Goal: Task Accomplishment & Management: Manage account settings

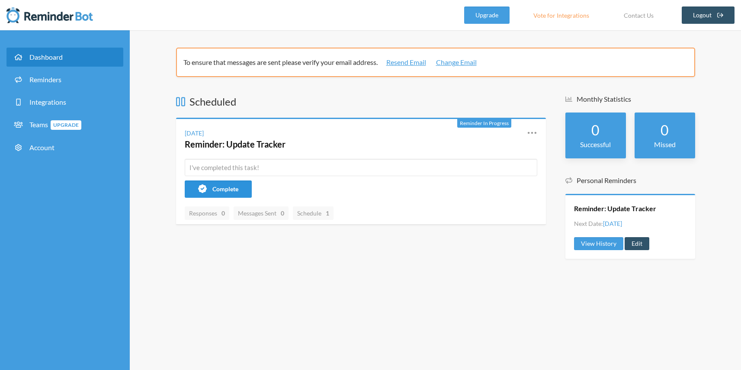
click at [219, 187] on span "Complete" at bounding box center [225, 188] width 26 height 7
click at [532, 132] on icon at bounding box center [531, 133] width 9 height 2
click at [486, 186] on link "Edit" at bounding box center [494, 182] width 74 height 13
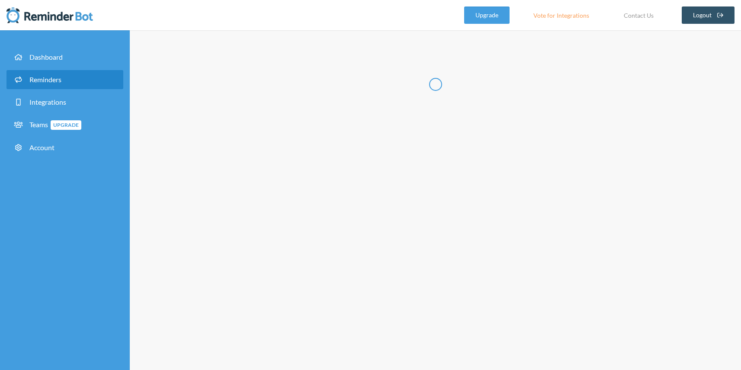
type input "Reminder: Update Tracker"
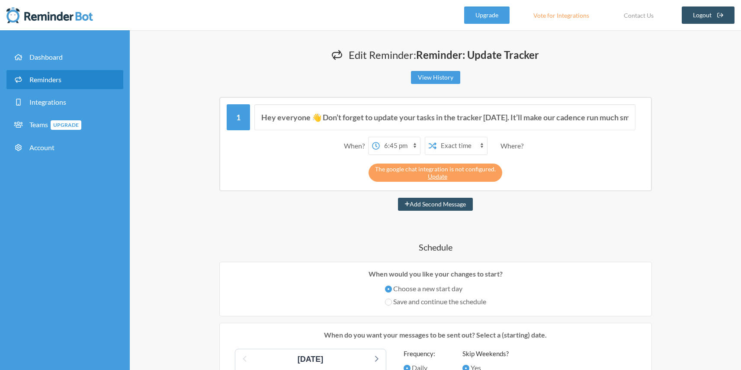
click at [397, 141] on select "12:00 am 12:15 am 12:30 am 12:45 am 1:00 am 1:15 am 1:30 am 1:45 am 2:00 am 2:1…" at bounding box center [400, 145] width 40 height 17
select select "20:30:00"
click at [380, 137] on select "12:00 am 12:15 am 12:30 am 12:45 am 1:00 am 1:15 am 1:30 am 1:45 am 2:00 am 2:1…" at bounding box center [400, 145] width 40 height 17
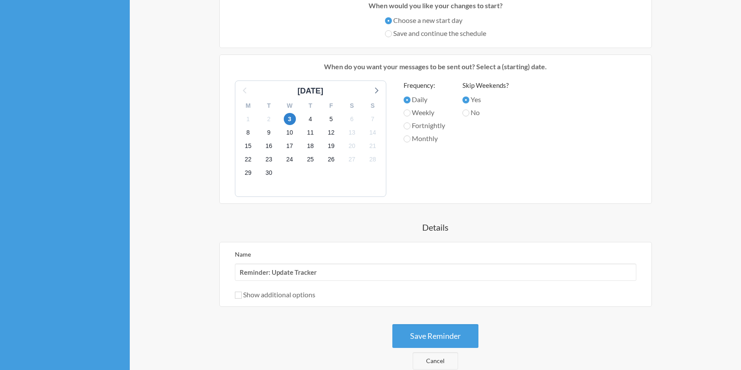
scroll to position [358, 0]
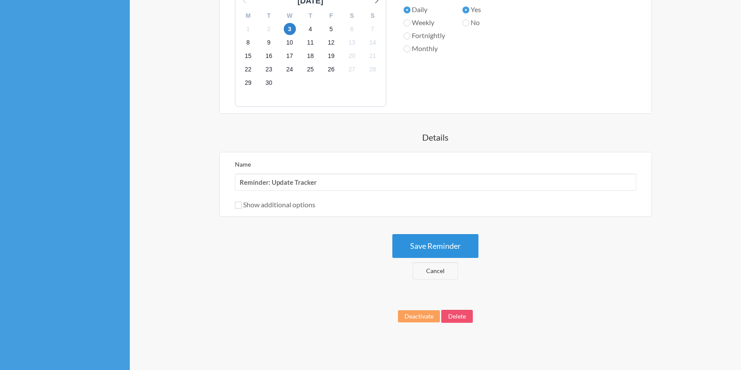
click at [431, 241] on button "Save Reminder" at bounding box center [435, 246] width 86 height 24
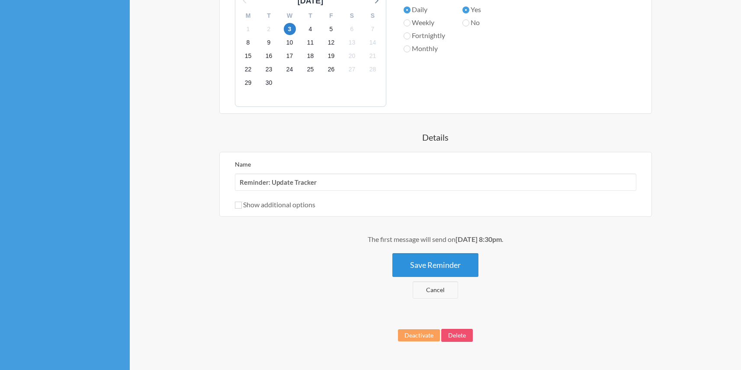
click at [438, 263] on button "Save Reminder" at bounding box center [435, 265] width 86 height 24
click at [457, 196] on div "Name Reminder: Update Tracker Show additional options Hide this reminder from c…" at bounding box center [436, 184] width 402 height 51
click at [444, 258] on button "Save Reminder" at bounding box center [435, 265] width 86 height 24
click at [442, 265] on button "Save Reminder" at bounding box center [435, 265] width 86 height 24
click at [411, 91] on div "Frequency: Daily Weekly Fortnightly Monthly" at bounding box center [425, 46] width 42 height 112
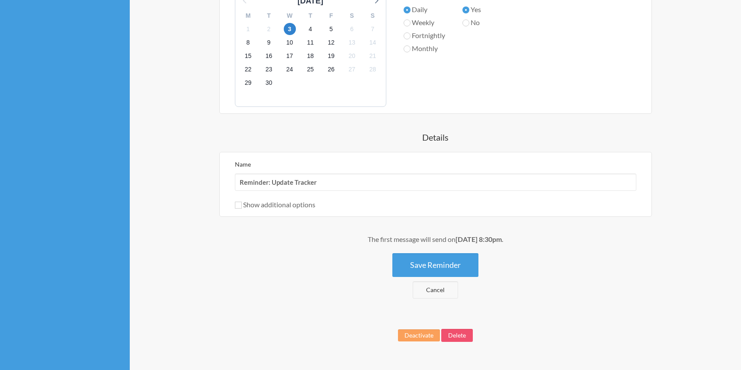
click at [392, 80] on div "[DATE] M T W T F S S 1 2 3 4 5 6 7 8 9 10 11 12 13 14 15 16 17 18 19 20 21 22 2…" at bounding box center [435, 48] width 419 height 116
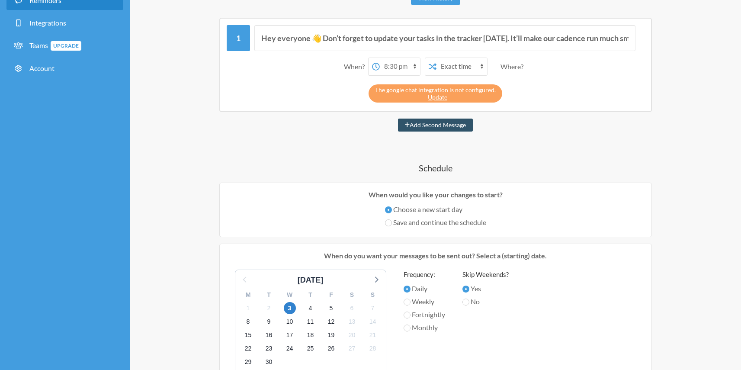
scroll to position [0, 0]
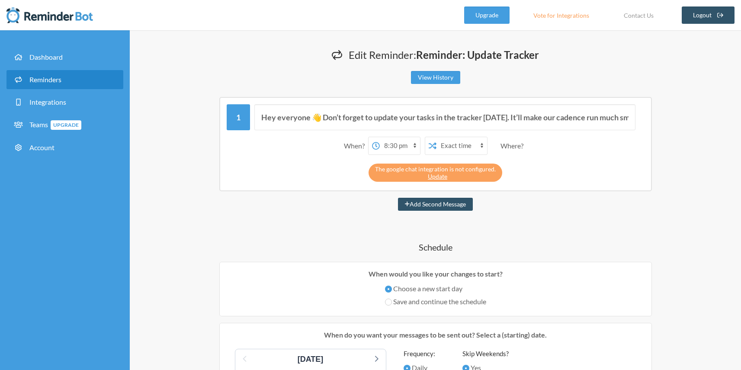
click at [50, 81] on span "Reminders" at bounding box center [45, 79] width 32 height 8
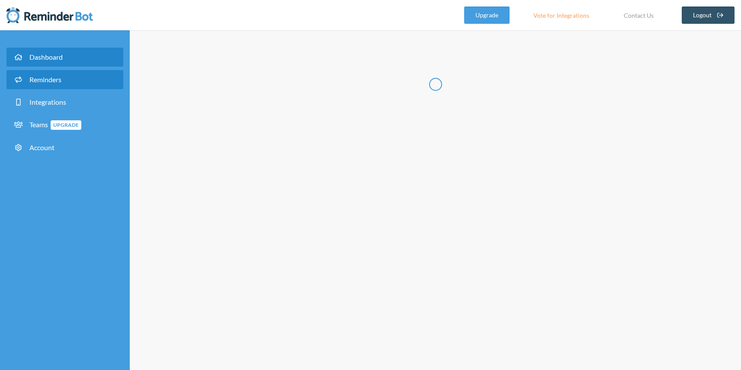
click at [50, 51] on link "Dashboard" at bounding box center [64, 57] width 117 height 19
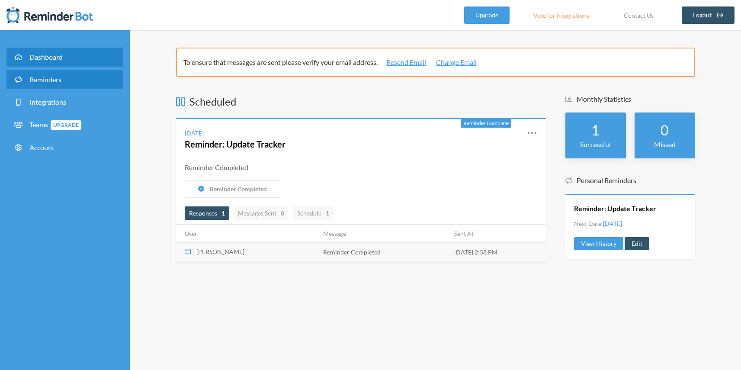
click at [63, 80] on link "Reminders" at bounding box center [64, 79] width 117 height 19
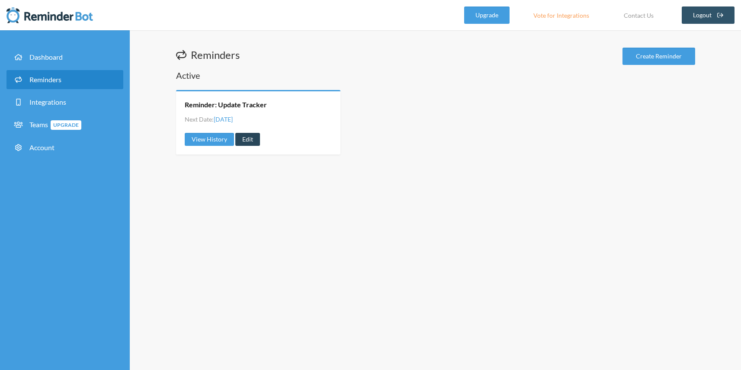
click at [246, 140] on link "Edit" at bounding box center [247, 139] width 25 height 13
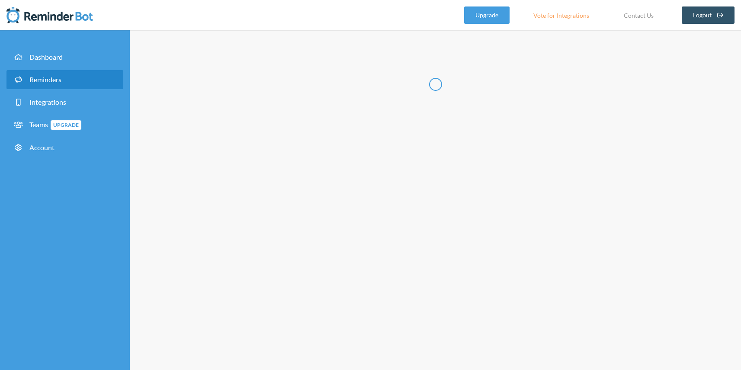
type input "Reminder: Update Tracker"
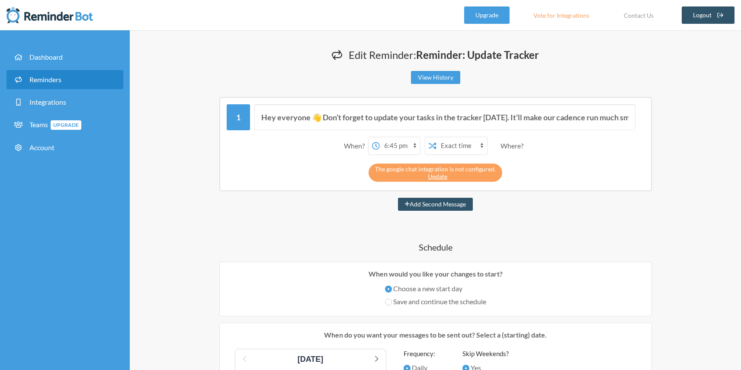
click at [389, 144] on select "12:00 am 12:15 am 12:30 am 12:45 am 1:00 am 1:15 am 1:30 am 1:45 am 2:00 am 2:1…" at bounding box center [400, 145] width 40 height 17
select select "20:30:00"
click at [380, 137] on select "12:00 am 12:15 am 12:30 am 12:45 am 1:00 am 1:15 am 1:30 am 1:45 am 2:00 am 2:1…" at bounding box center [400, 145] width 40 height 17
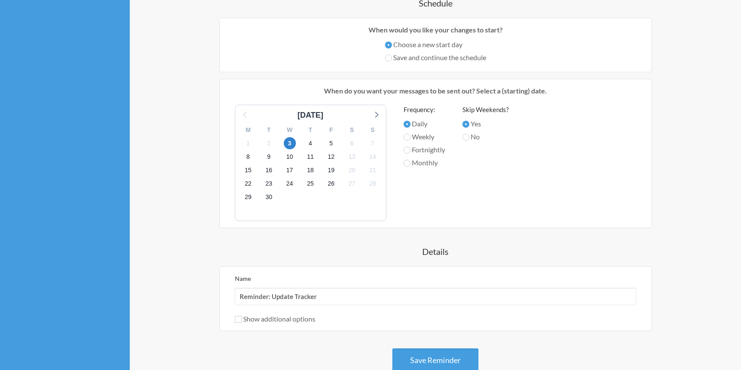
scroll to position [358, 0]
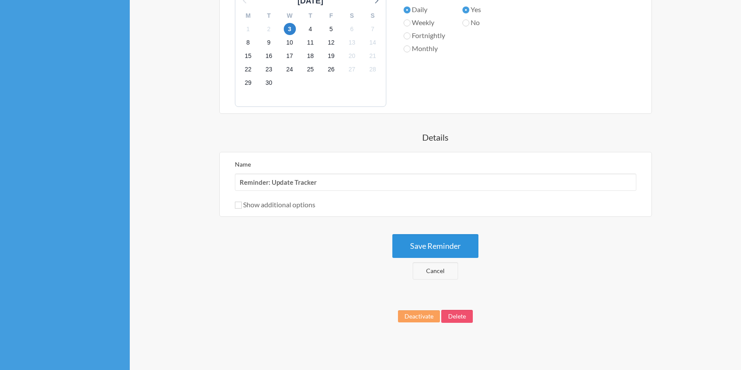
click at [437, 250] on button "Save Reminder" at bounding box center [435, 246] width 86 height 24
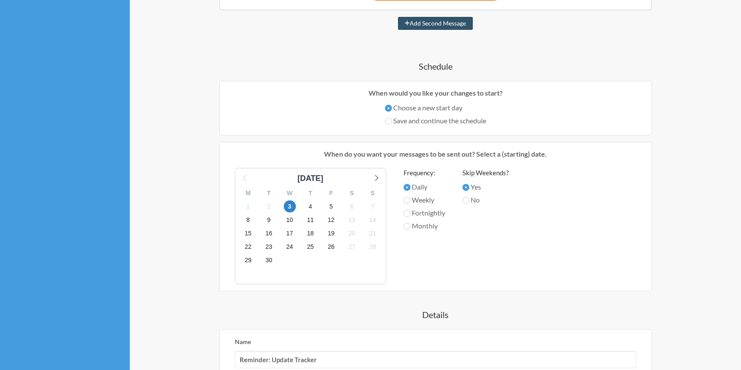
scroll to position [0, 0]
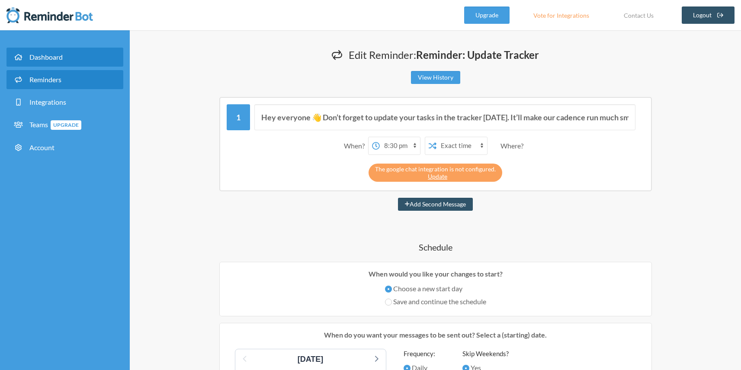
click at [51, 50] on link "Dashboard" at bounding box center [64, 57] width 117 height 19
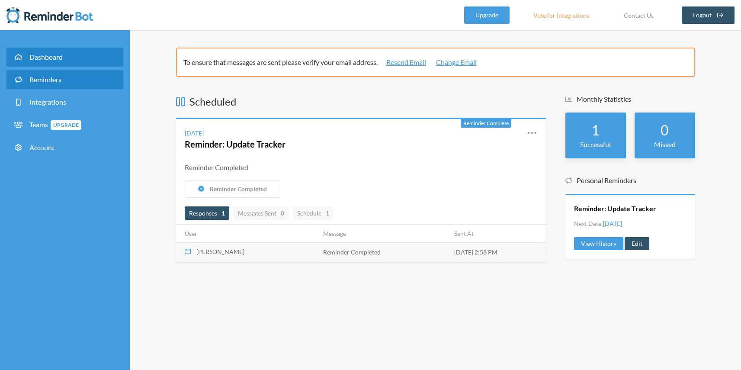
click at [39, 75] on link "Reminders" at bounding box center [64, 79] width 117 height 19
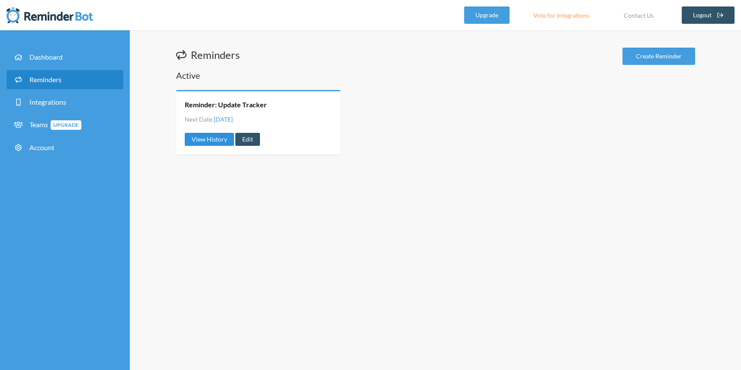
click at [208, 138] on link "View History" at bounding box center [209, 139] width 49 height 13
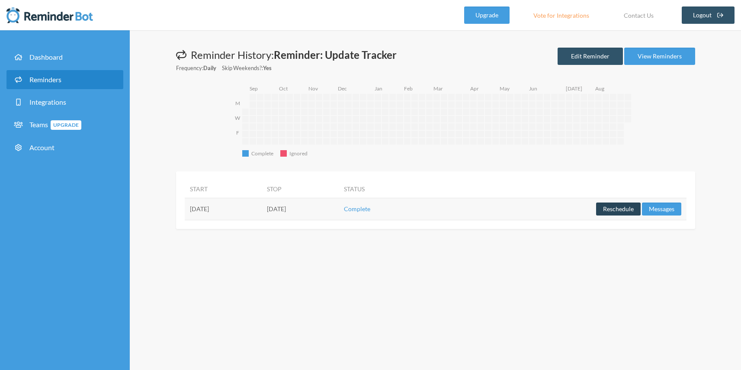
click at [619, 211] on button "Reschedule" at bounding box center [618, 209] width 45 height 13
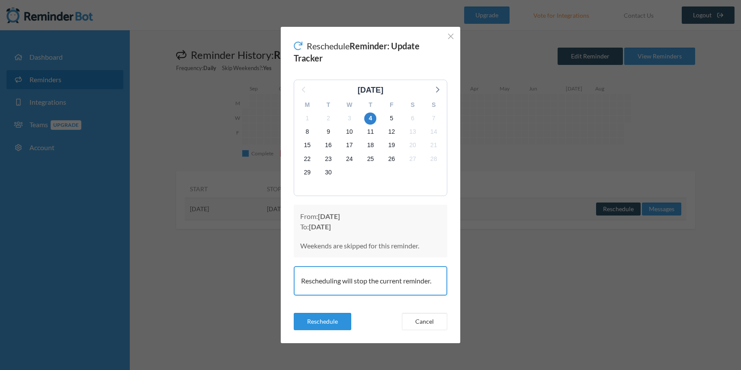
click at [328, 319] on button "Reschedule" at bounding box center [323, 321] width 58 height 17
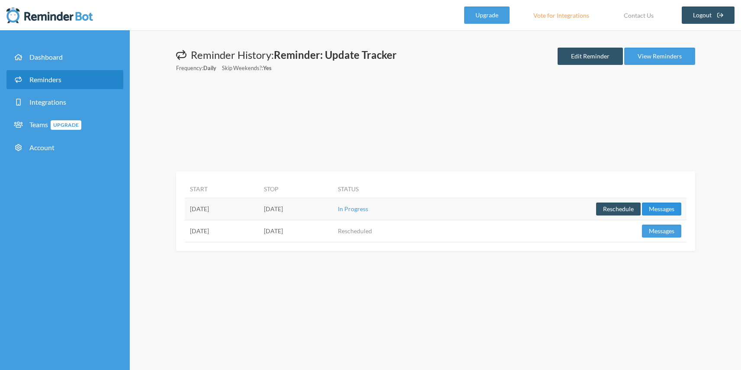
click at [655, 209] on button "Messages" at bounding box center [661, 209] width 39 height 13
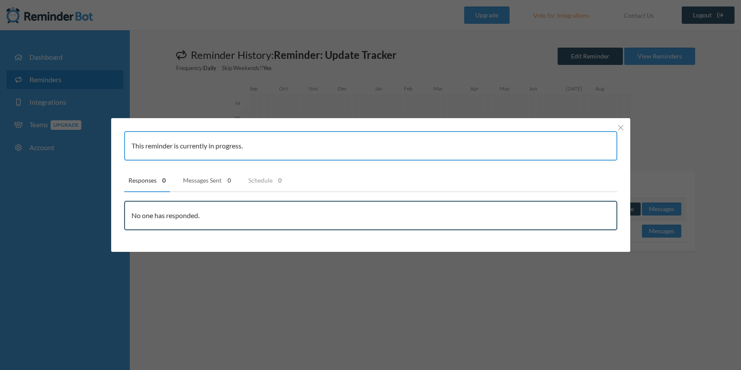
click at [200, 184] on link "Messages Sent 0" at bounding box center [207, 180] width 57 height 23
click at [387, 98] on div "This reminder is currently in progress. Responses 0 Messages Sent 0 Schedule 0 …" at bounding box center [370, 185] width 741 height 370
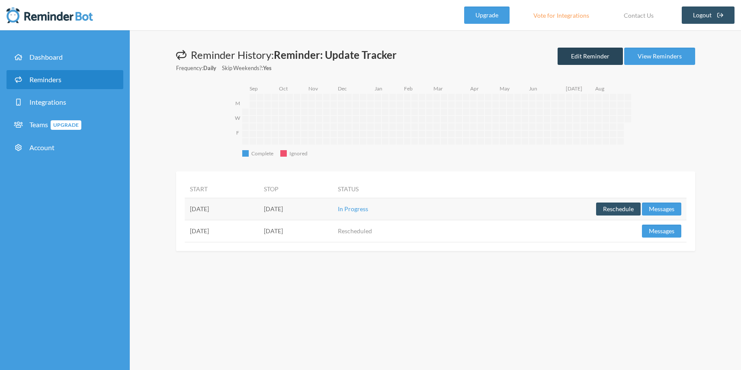
click at [592, 58] on link "Edit Reminder" at bounding box center [590, 56] width 65 height 17
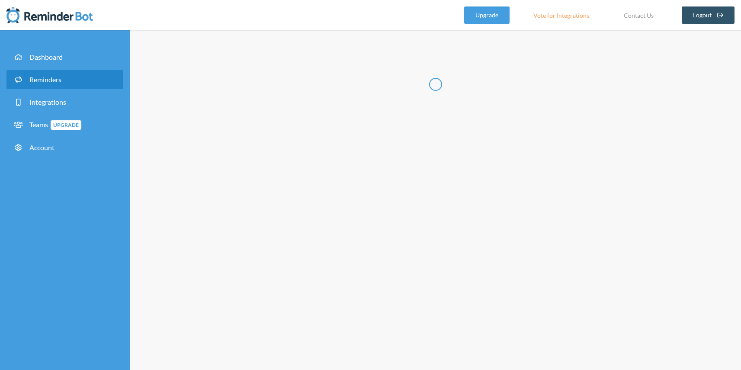
type input "Reminder: Update Tracker"
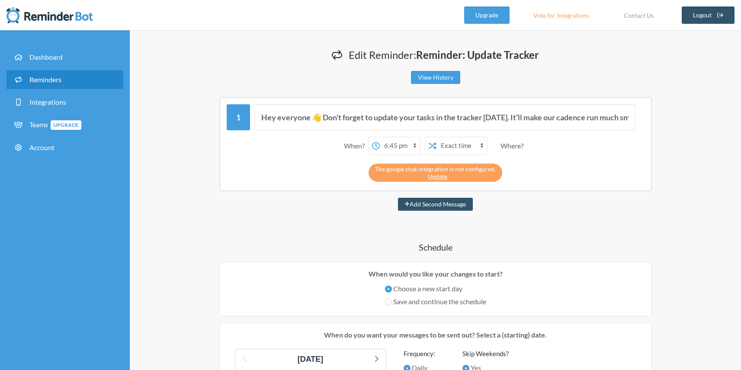
click at [399, 145] on select "12:00 am 12:15 am 12:30 am 12:45 am 1:00 am 1:15 am 1:30 am 1:45 am 2:00 am 2:1…" at bounding box center [400, 145] width 40 height 17
click at [380, 137] on select "12:00 am 12:15 am 12:30 am 12:45 am 1:00 am 1:15 am 1:30 am 1:45 am 2:00 am 2:1…" at bounding box center [400, 145] width 40 height 17
click at [397, 147] on select "12:00 am 12:15 am 12:30 am 12:45 am 1:00 am 1:15 am 1:30 am 1:45 am 2:00 am 2:1…" at bounding box center [400, 145] width 40 height 17
select select "20:45:00"
click at [380, 137] on select "12:00 am 12:15 am 12:30 am 12:45 am 1:00 am 1:15 am 1:30 am 1:45 am 2:00 am 2:1…" at bounding box center [400, 145] width 40 height 17
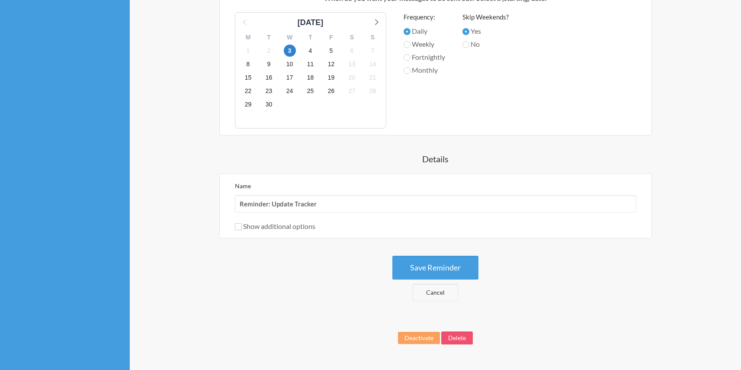
scroll to position [338, 0]
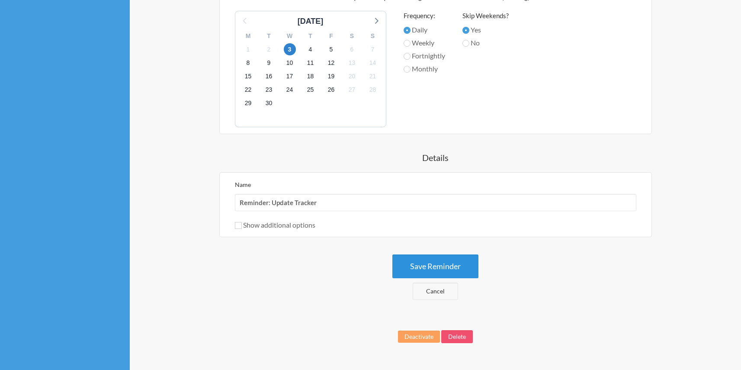
click at [437, 266] on button "Save Reminder" at bounding box center [435, 266] width 86 height 24
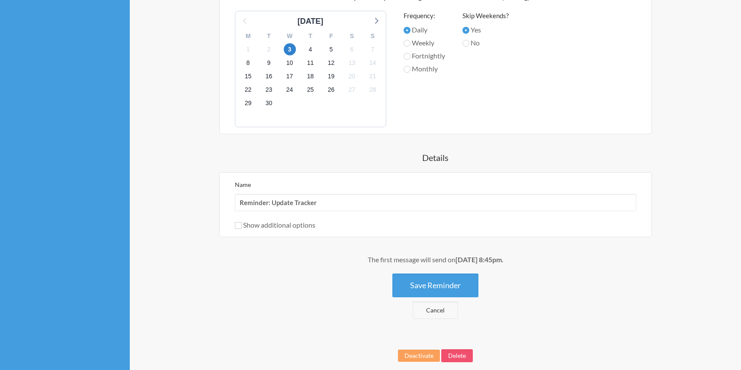
scroll to position [0, 0]
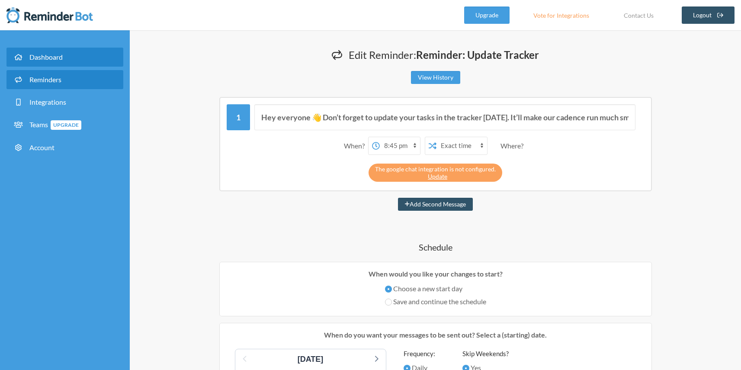
click at [49, 48] on link "Dashboard" at bounding box center [64, 57] width 117 height 19
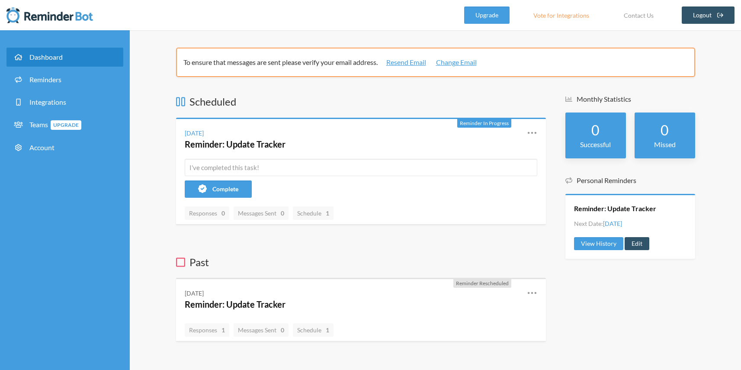
click at [181, 261] on icon at bounding box center [180, 262] width 9 height 10
click at [531, 130] on icon at bounding box center [532, 133] width 10 height 10
click at [474, 181] on link "Edit" at bounding box center [494, 182] width 74 height 13
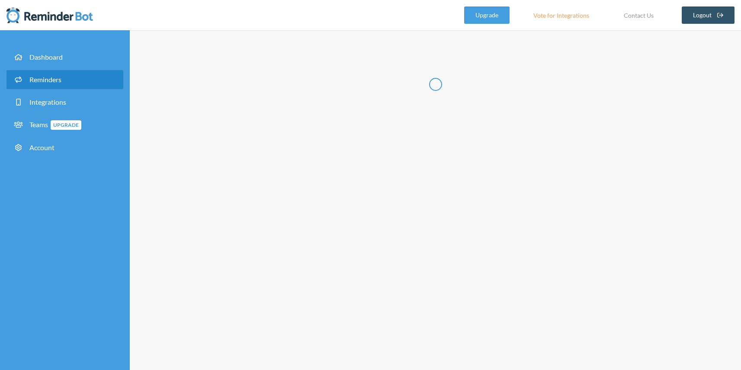
type input "Reminder: Update Tracker"
select select "18:45:00"
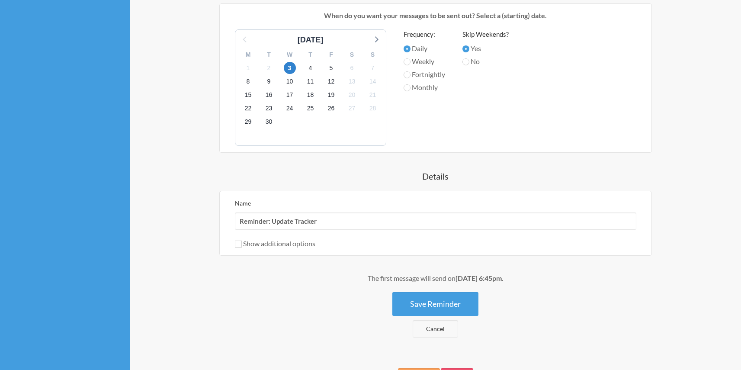
scroll to position [377, 0]
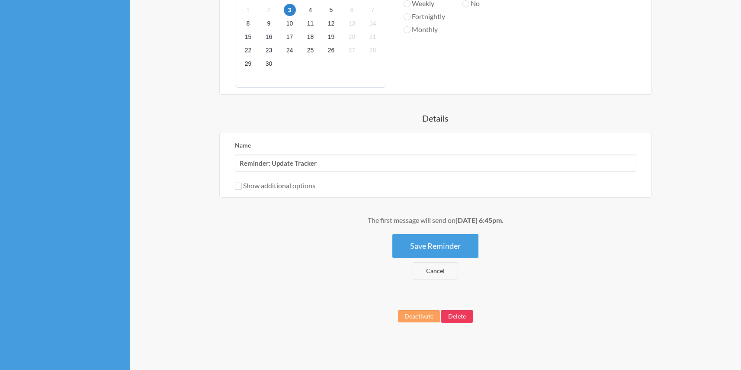
click at [456, 310] on button "Delete" at bounding box center [457, 316] width 32 height 13
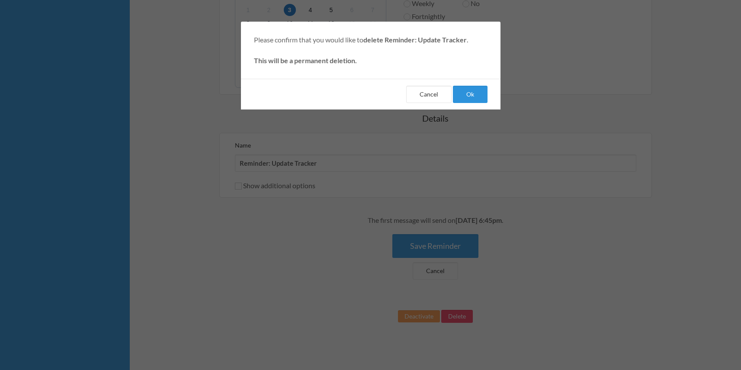
click at [478, 91] on button "Ok" at bounding box center [470, 94] width 35 height 17
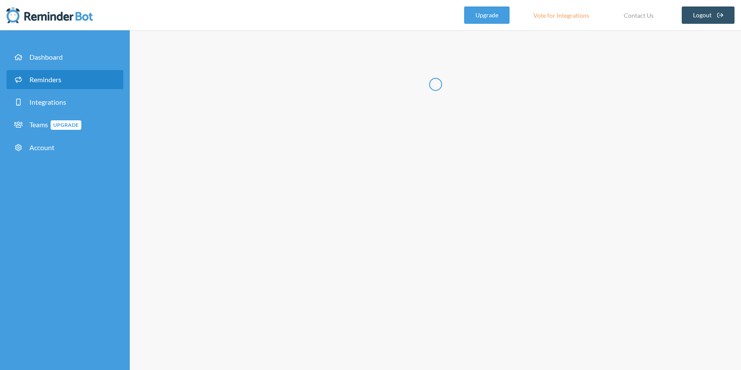
select select "09:30:00"
select select "10:30:00"
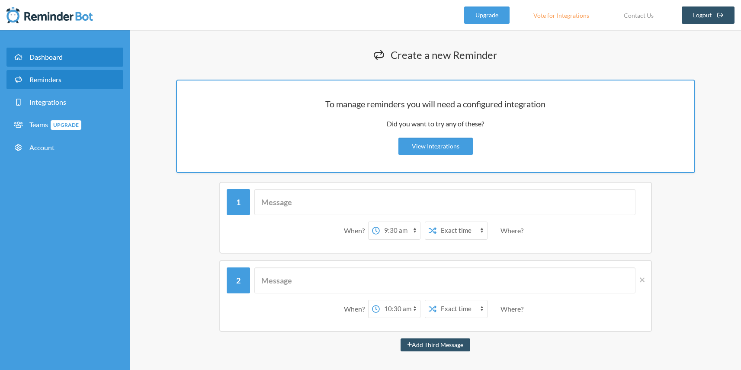
click at [54, 60] on span "Dashboard" at bounding box center [45, 57] width 33 height 8
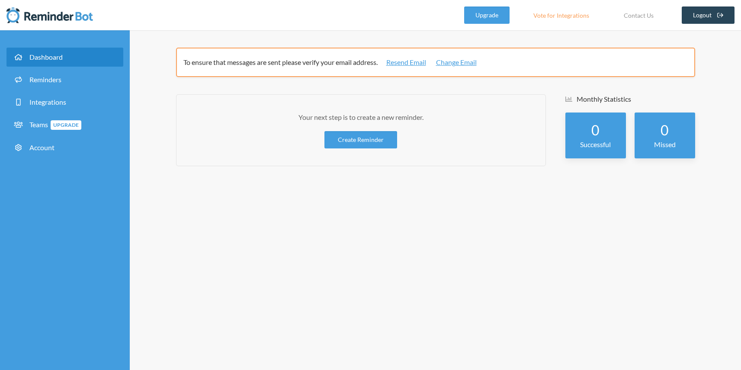
click at [714, 14] on link "Logout" at bounding box center [708, 14] width 53 height 17
